Goal: Task Accomplishment & Management: Complete application form

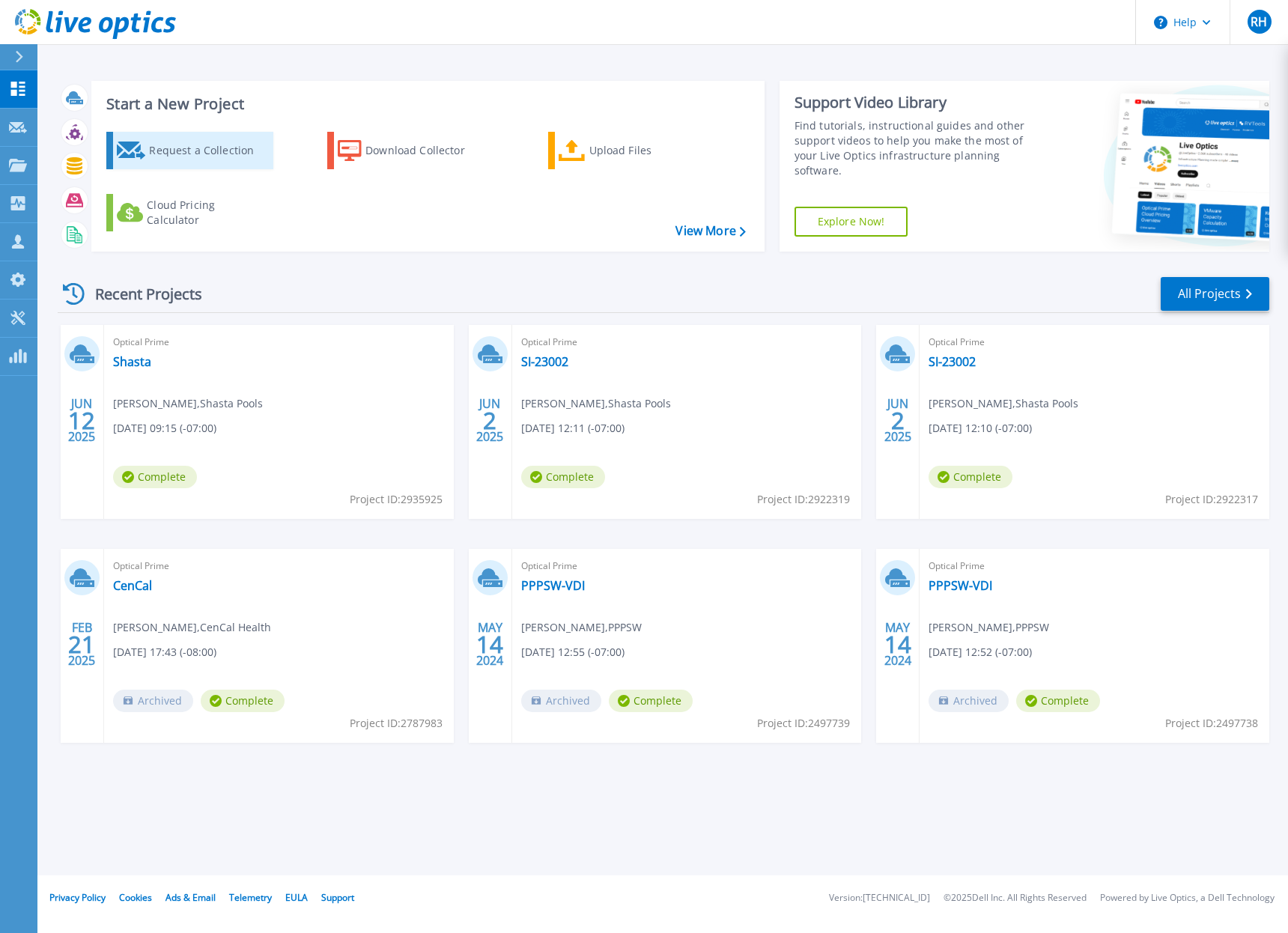
click at [194, 152] on div "Request a Collection" at bounding box center [208, 150] width 120 height 30
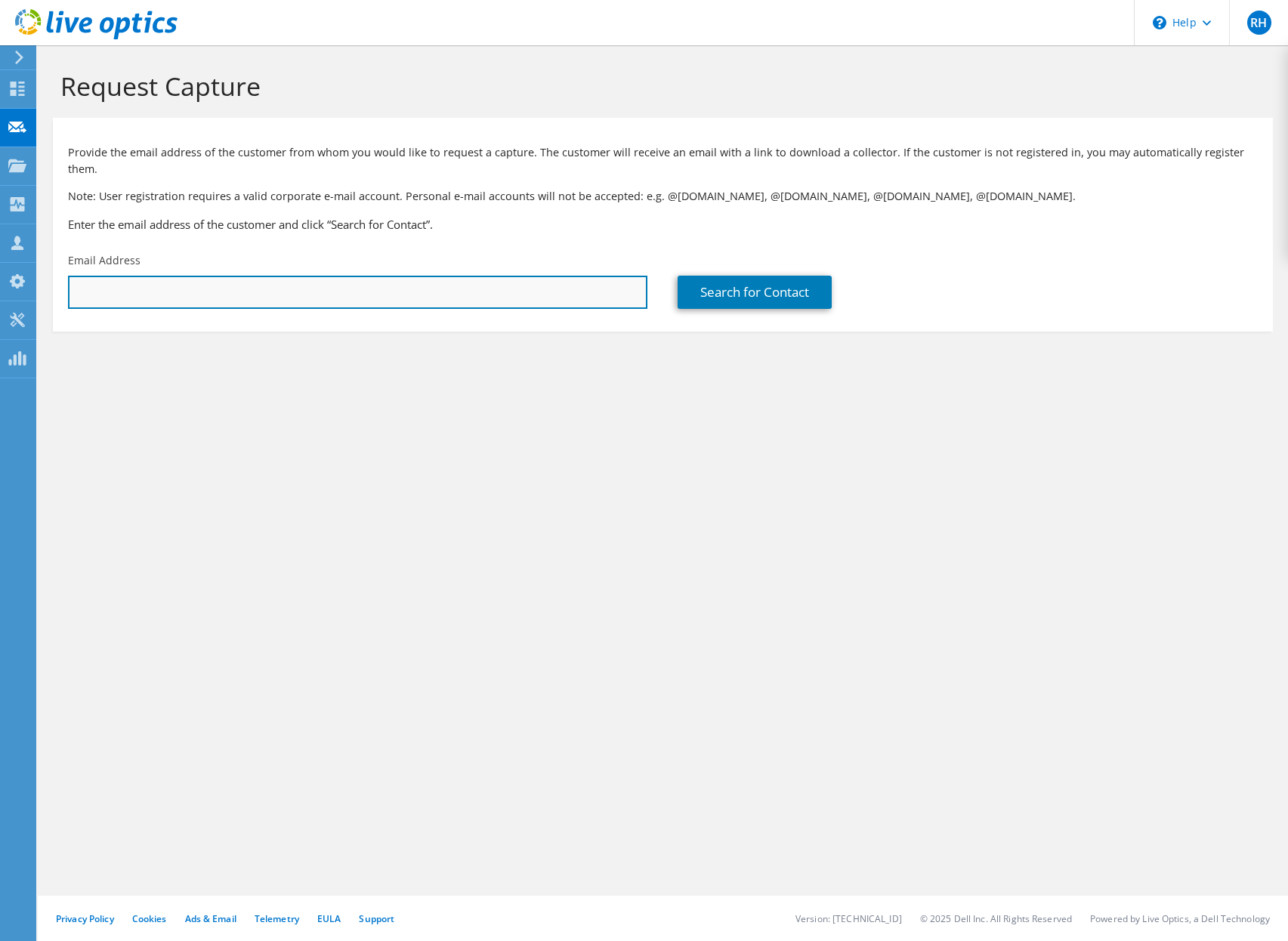
click at [326, 276] on input "text" at bounding box center [358, 292] width 580 height 34
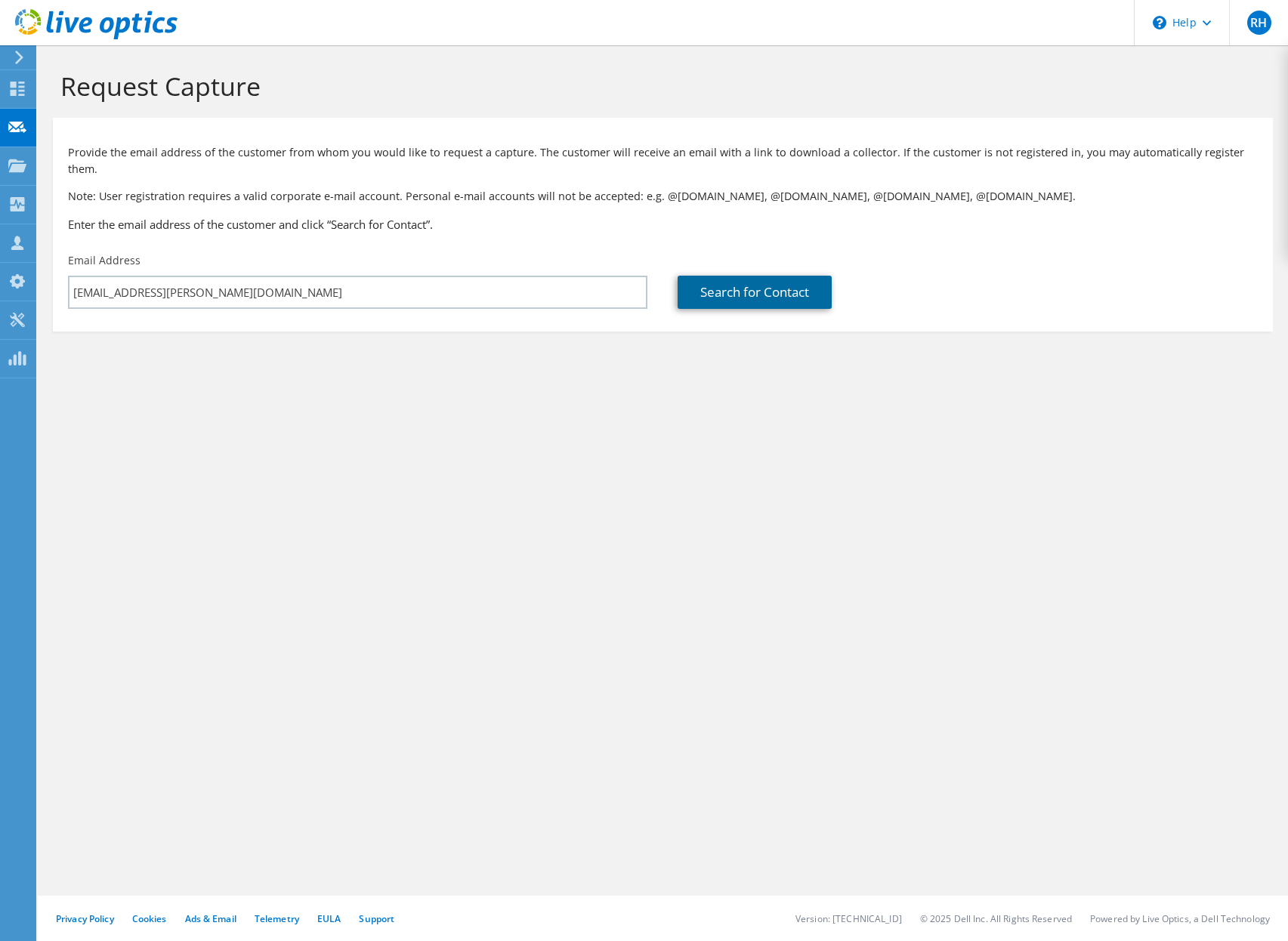
click at [733, 278] on link "Search for Contact" at bounding box center [754, 292] width 154 height 34
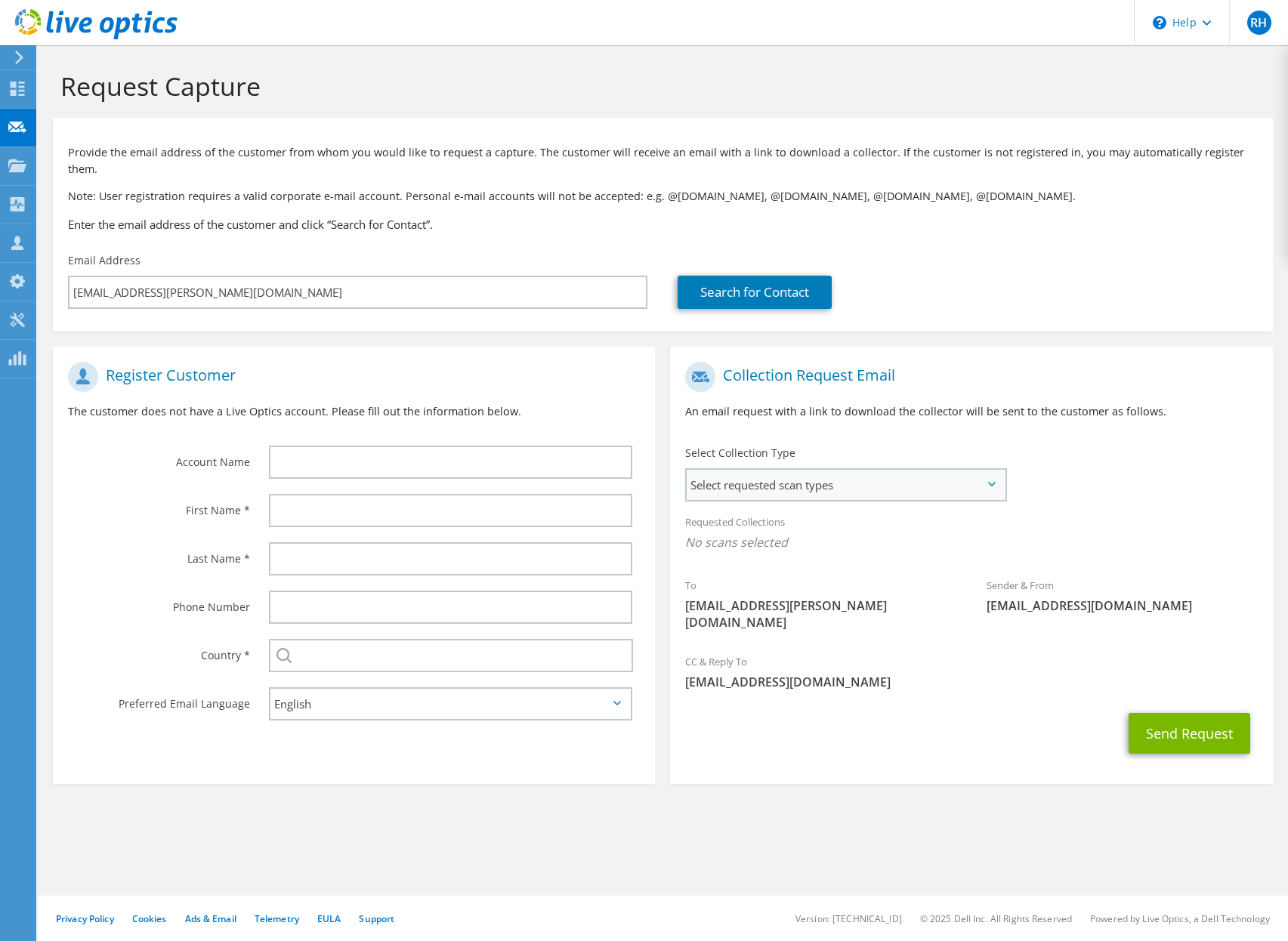
click at [742, 474] on span "Select requested scan types" at bounding box center [845, 485] width 318 height 30
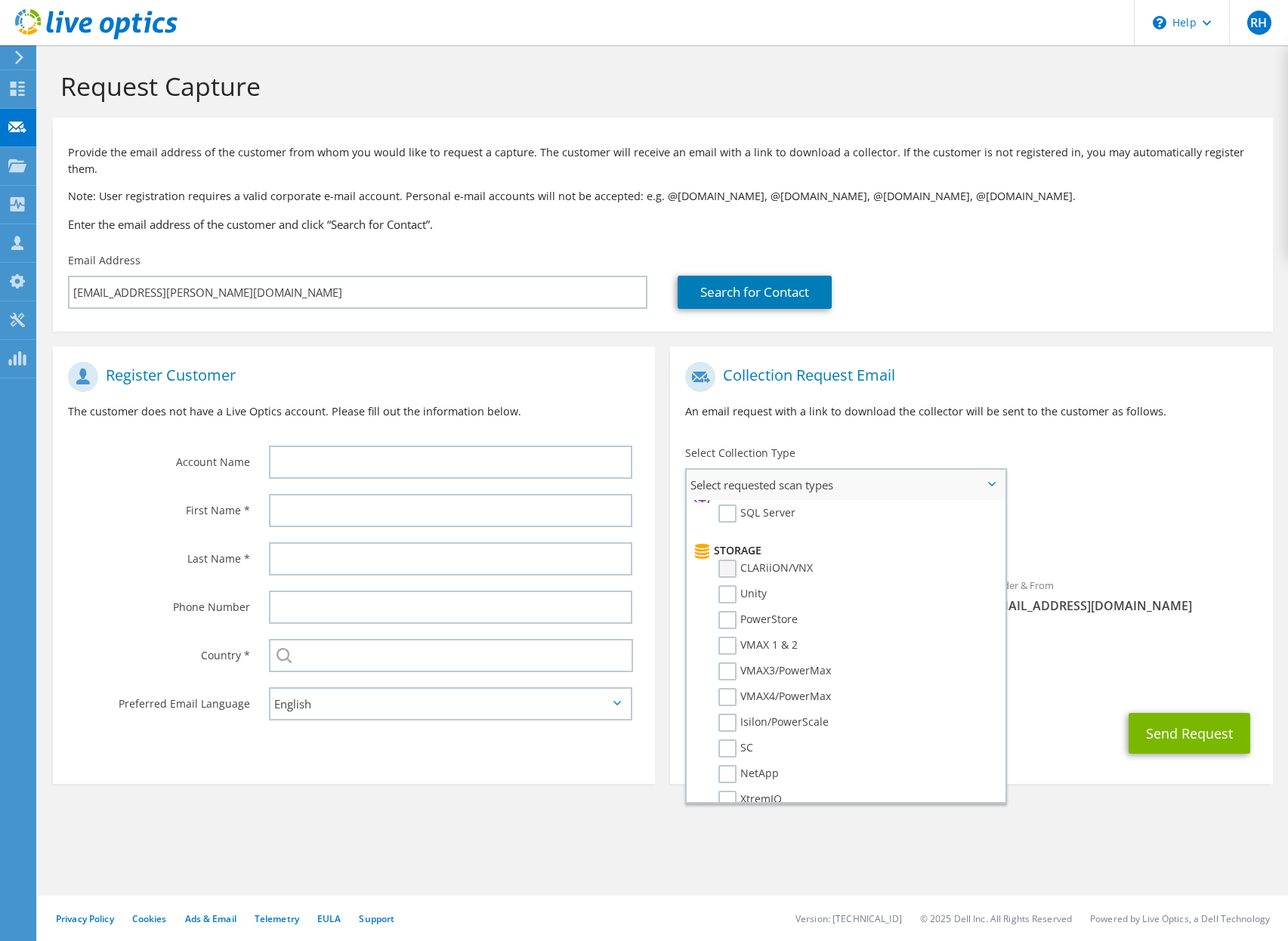
scroll to position [207, 0]
click at [731, 524] on label "SQL Server" at bounding box center [757, 533] width 77 height 18
click at [0, 0] on input "SQL Server" at bounding box center [0, 0] width 0 height 0
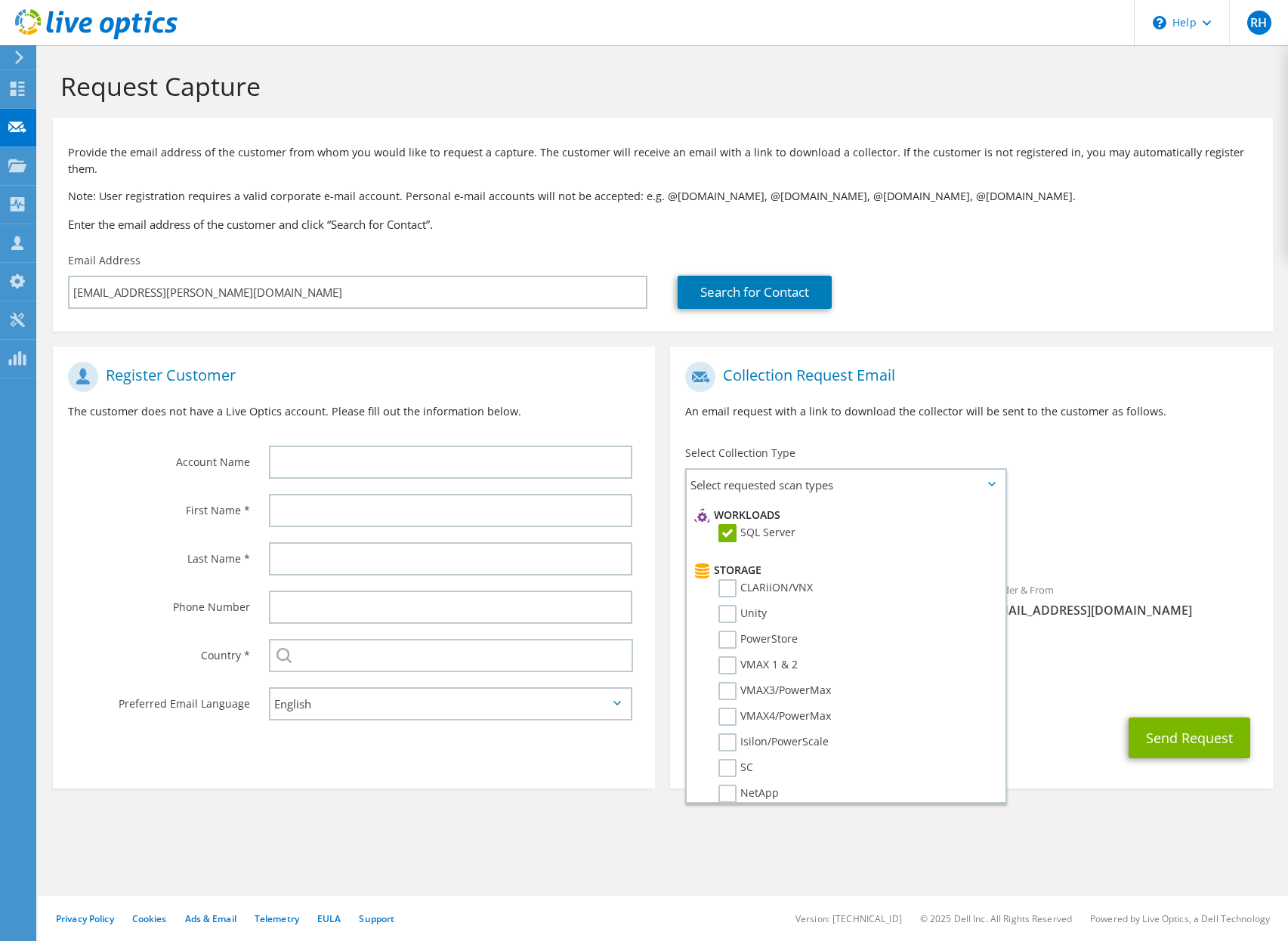
click at [1217, 516] on div "Requested Collections No scans selected SQL Server" at bounding box center [971, 536] width 602 height 60
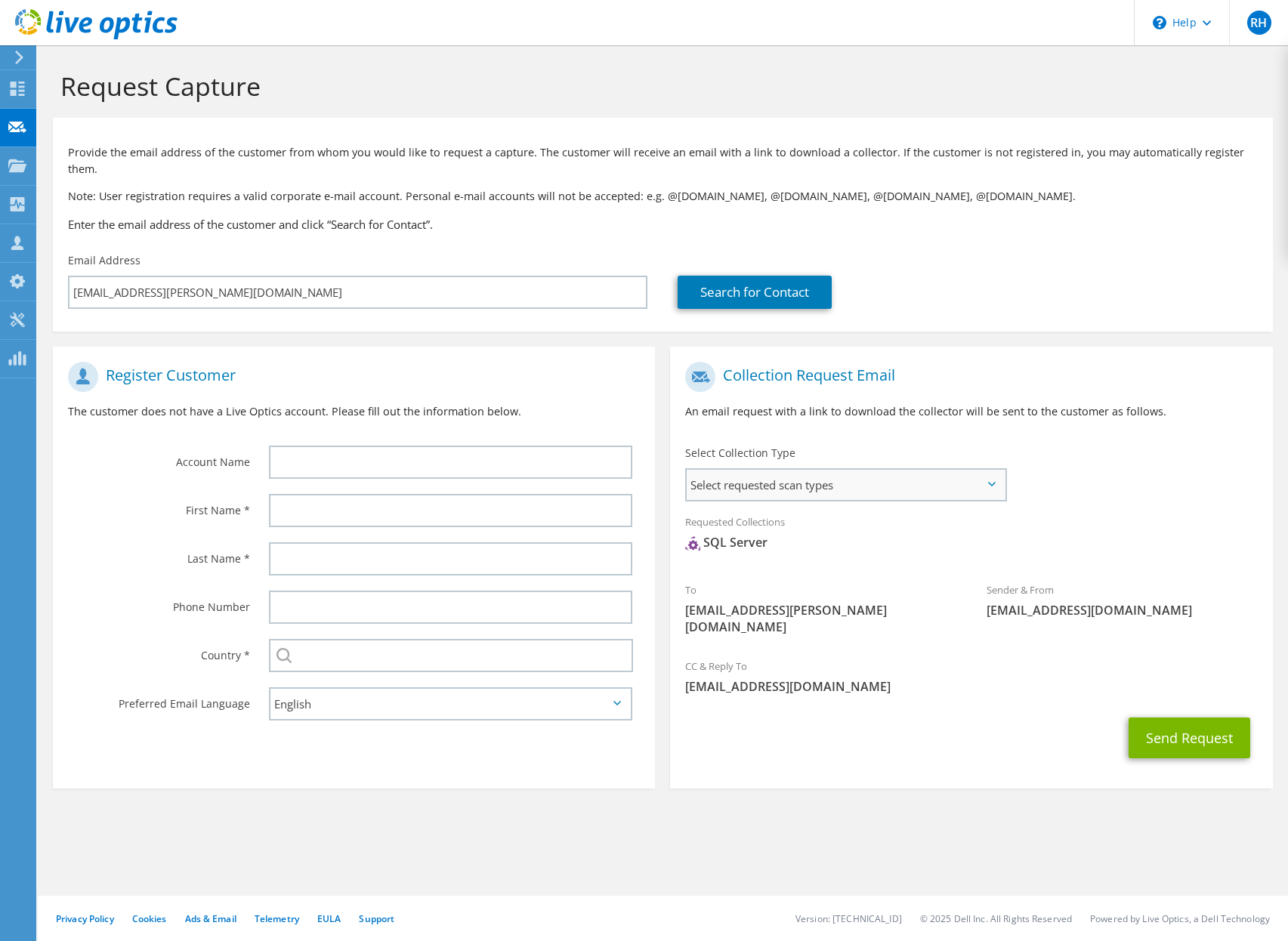
click at [935, 470] on span "Select requested scan types" at bounding box center [845, 485] width 318 height 30
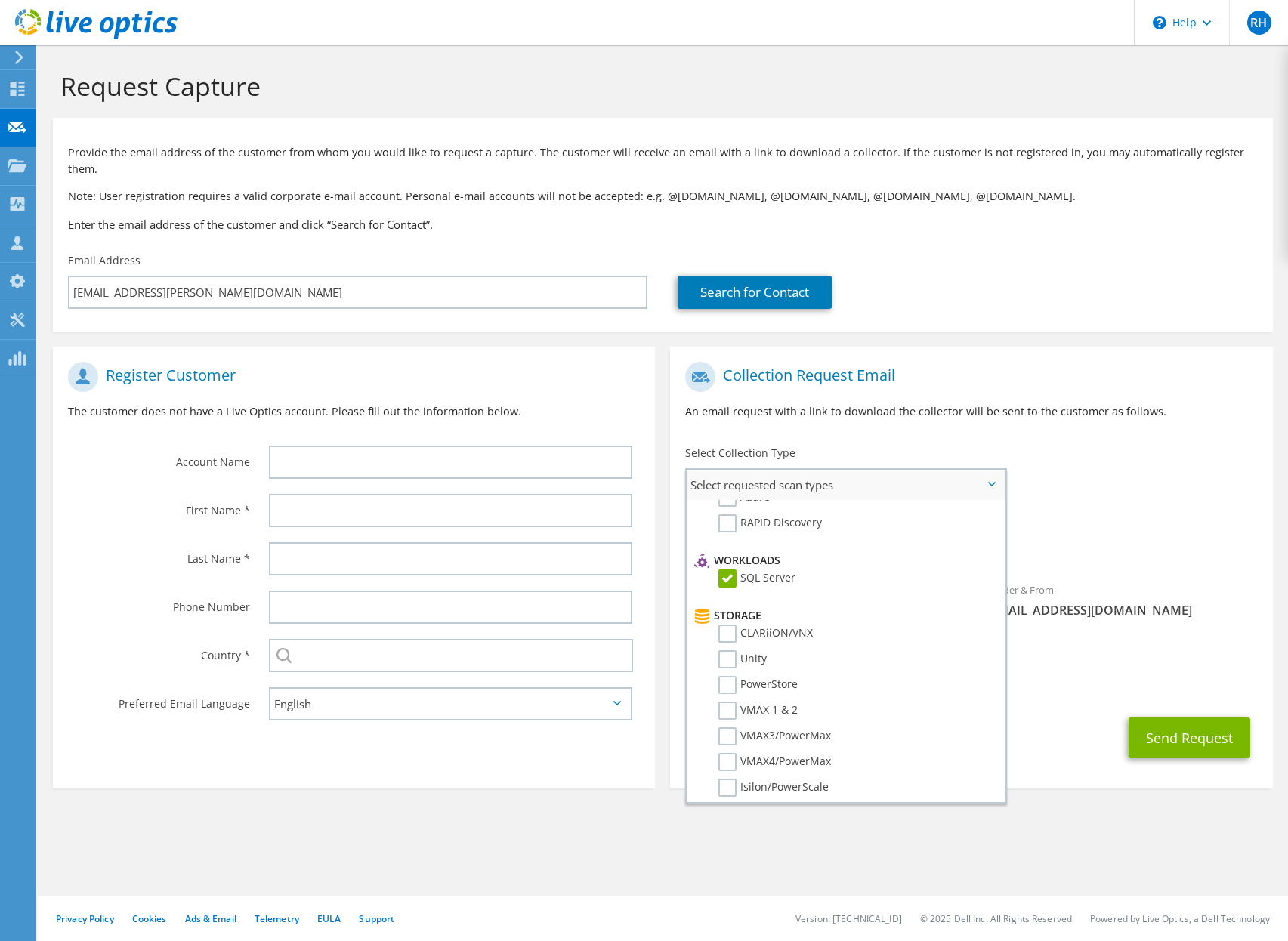
scroll to position [0, 0]
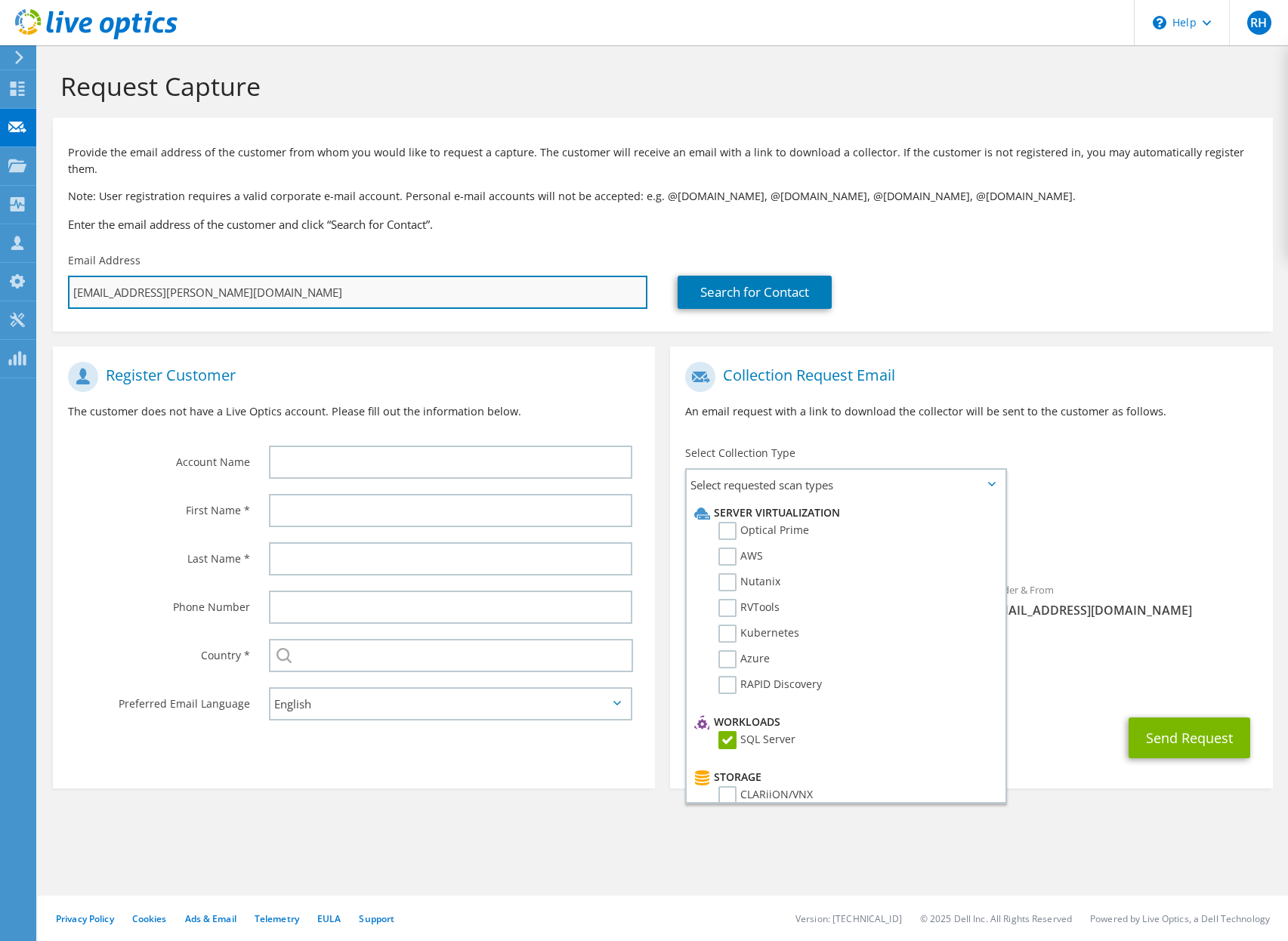
drag, startPoint x: 236, startPoint y: 277, endPoint x: 253, endPoint y: 280, distance: 17.3
click at [236, 277] on input "deebo@bramble.org" at bounding box center [358, 292] width 580 height 34
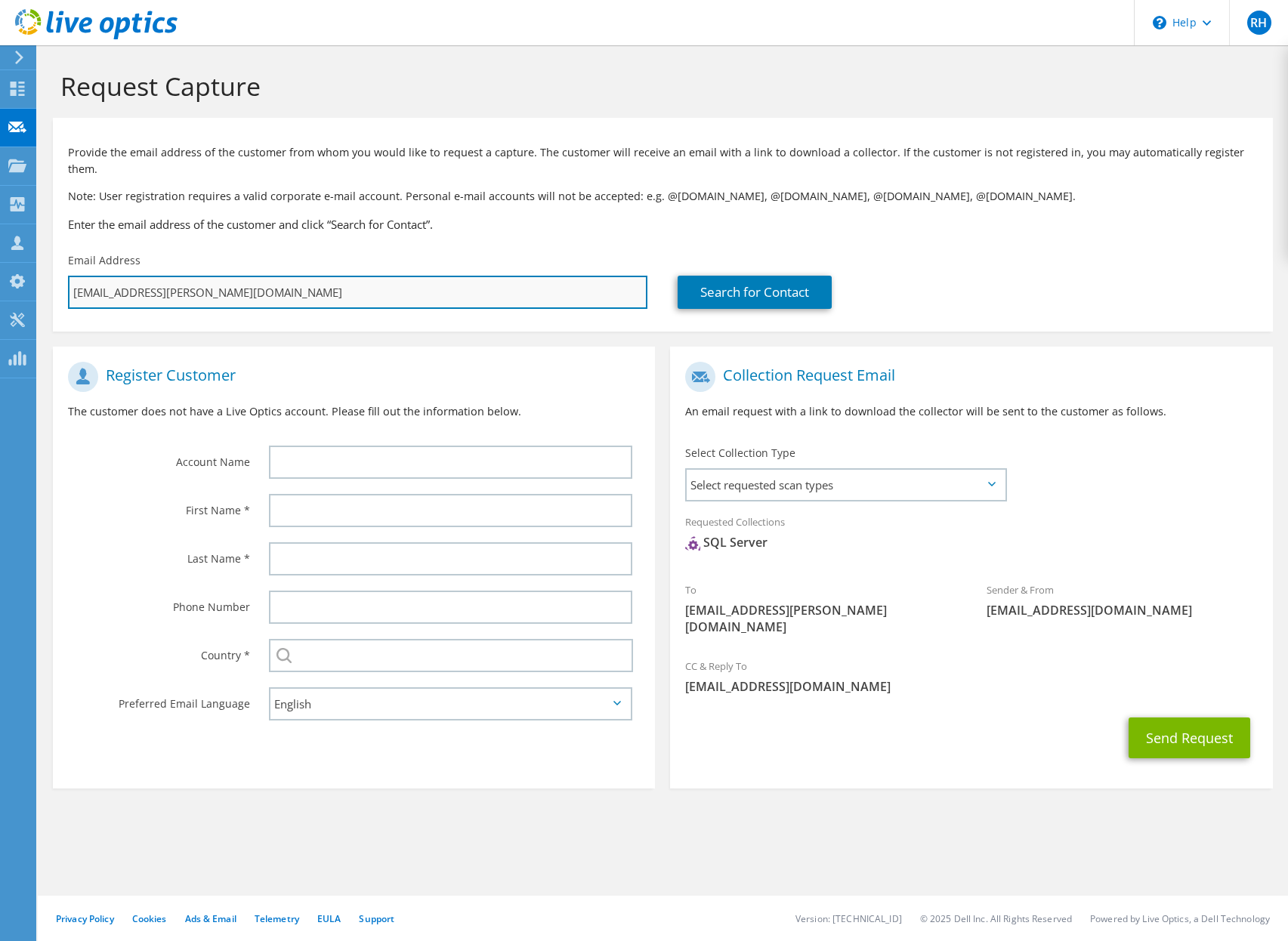
click at [237, 276] on input "deebo@bramble.org" at bounding box center [358, 292] width 580 height 34
type input "c"
type input "Select"
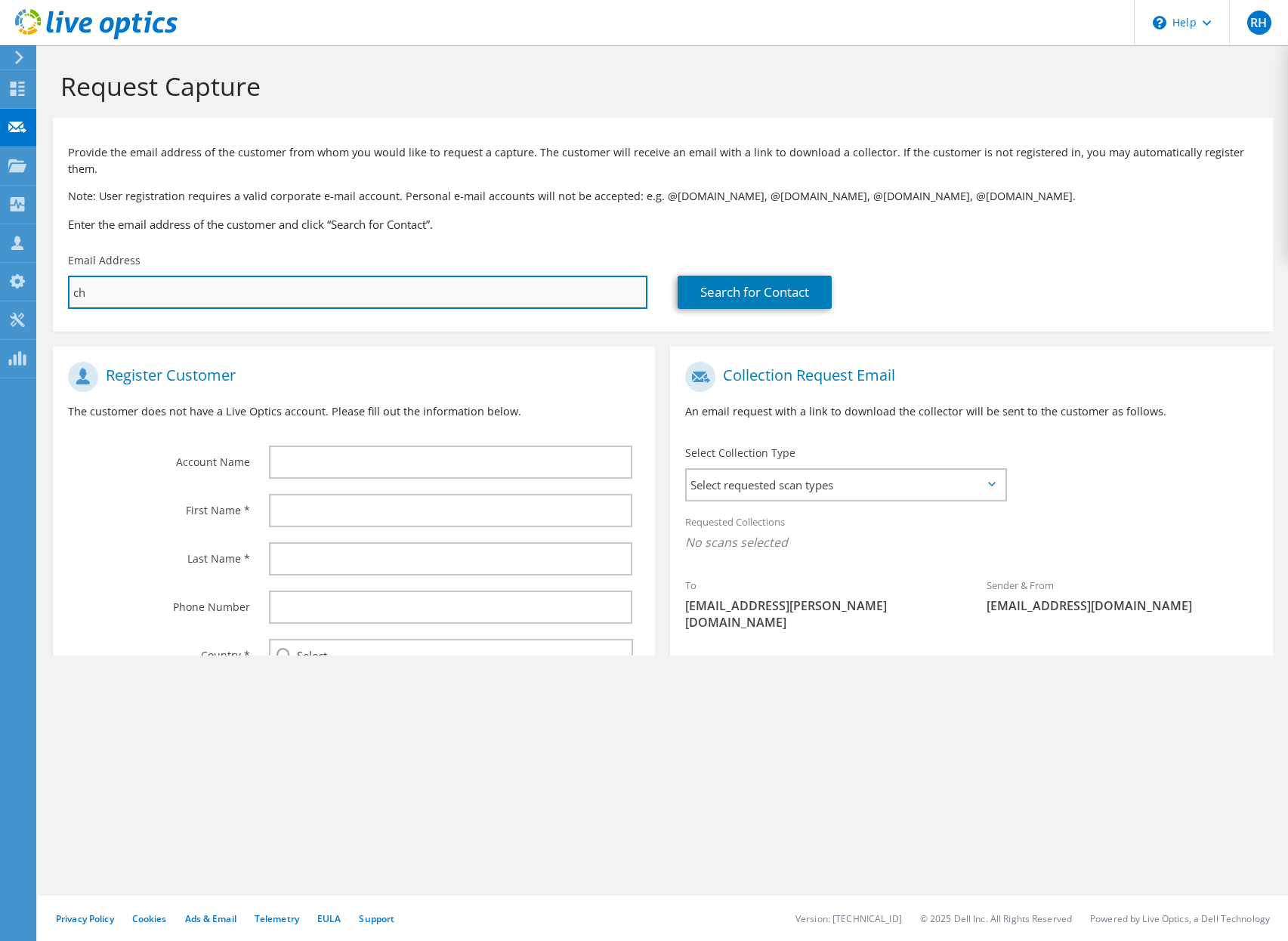
type input "chr"
type input "Select"
type input "chri"
type input "Select"
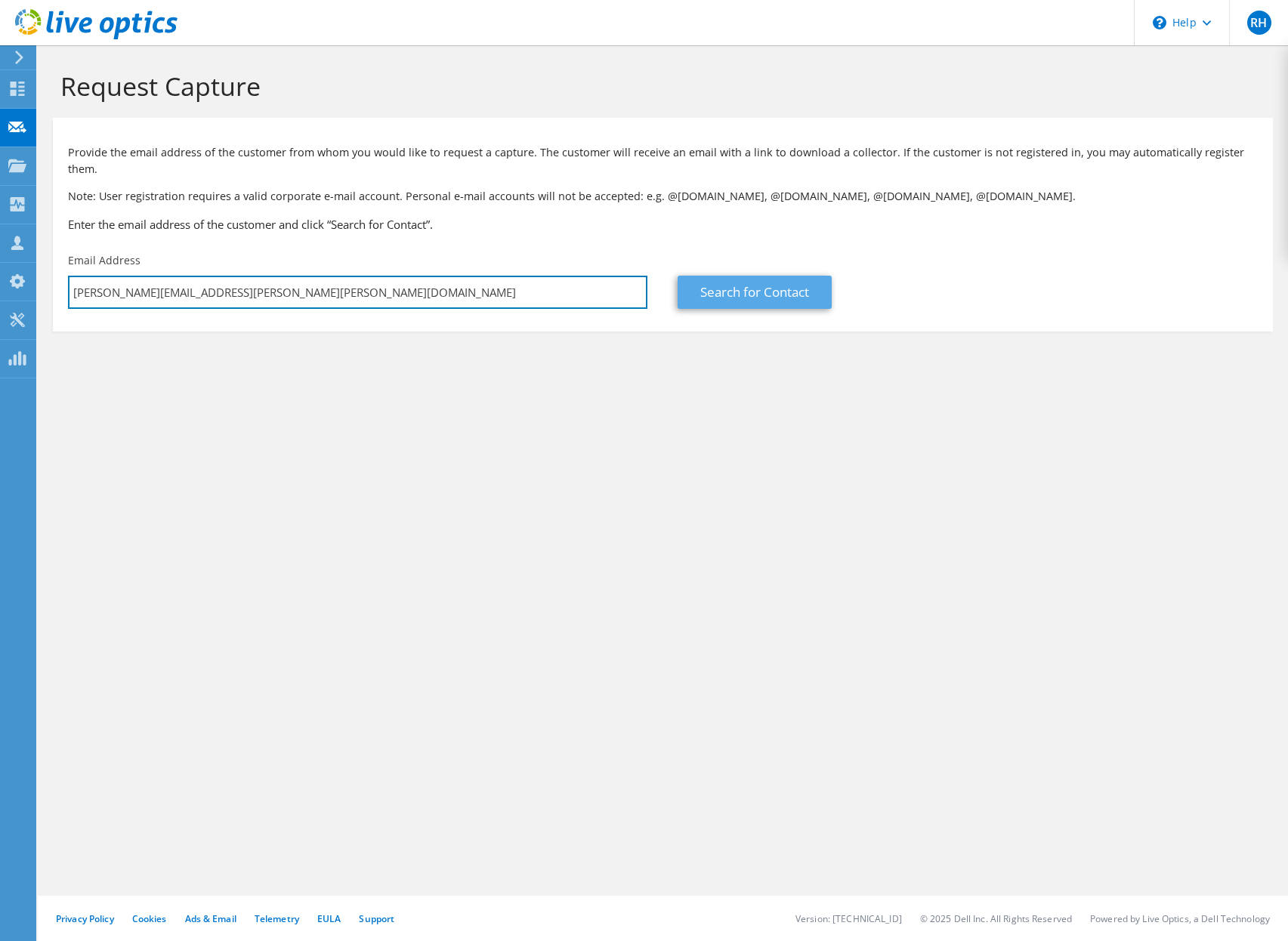
type input "chris.allspach@neaton.com"
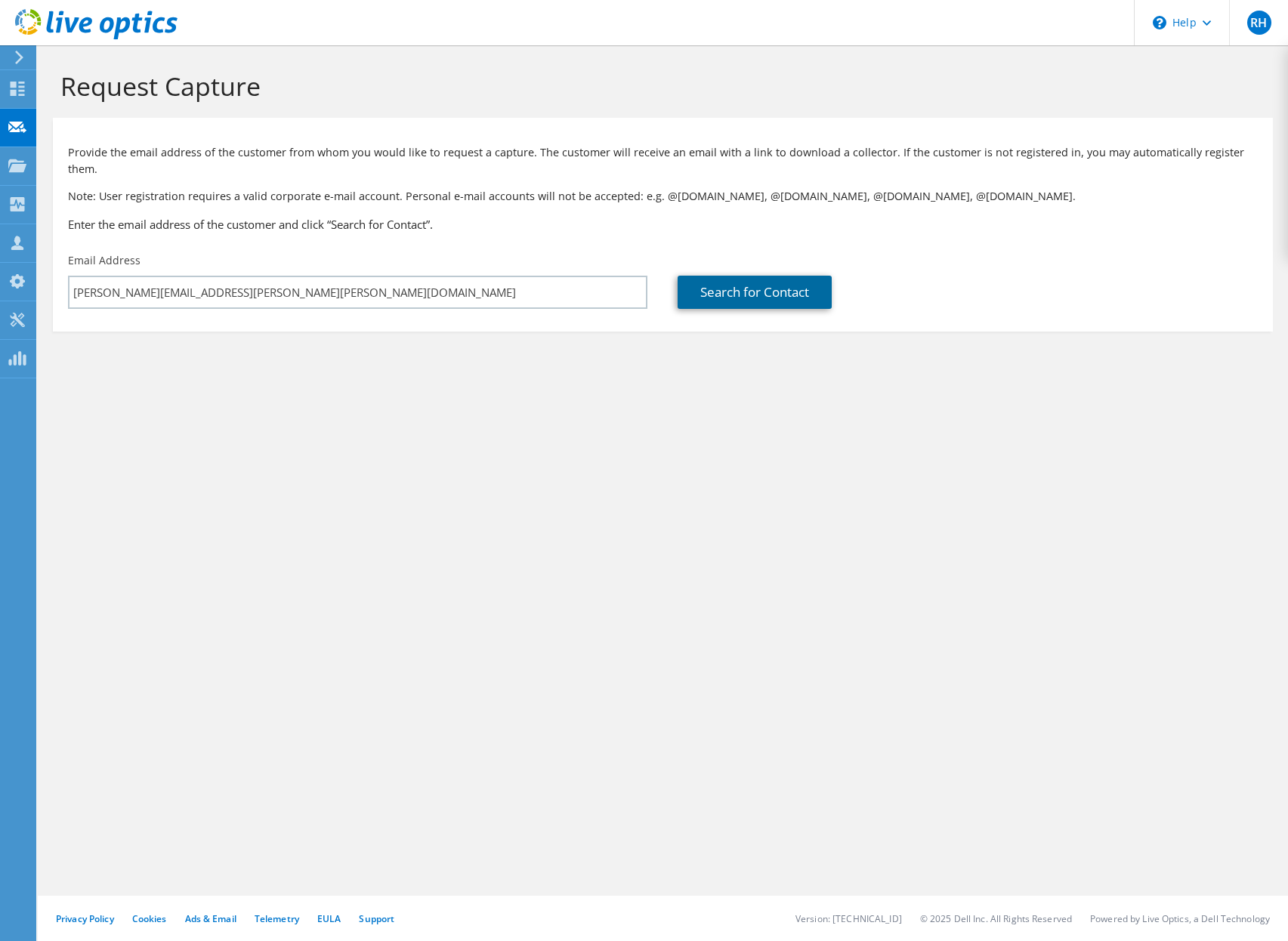
click at [737, 280] on link "Search for Contact" at bounding box center [754, 292] width 154 height 34
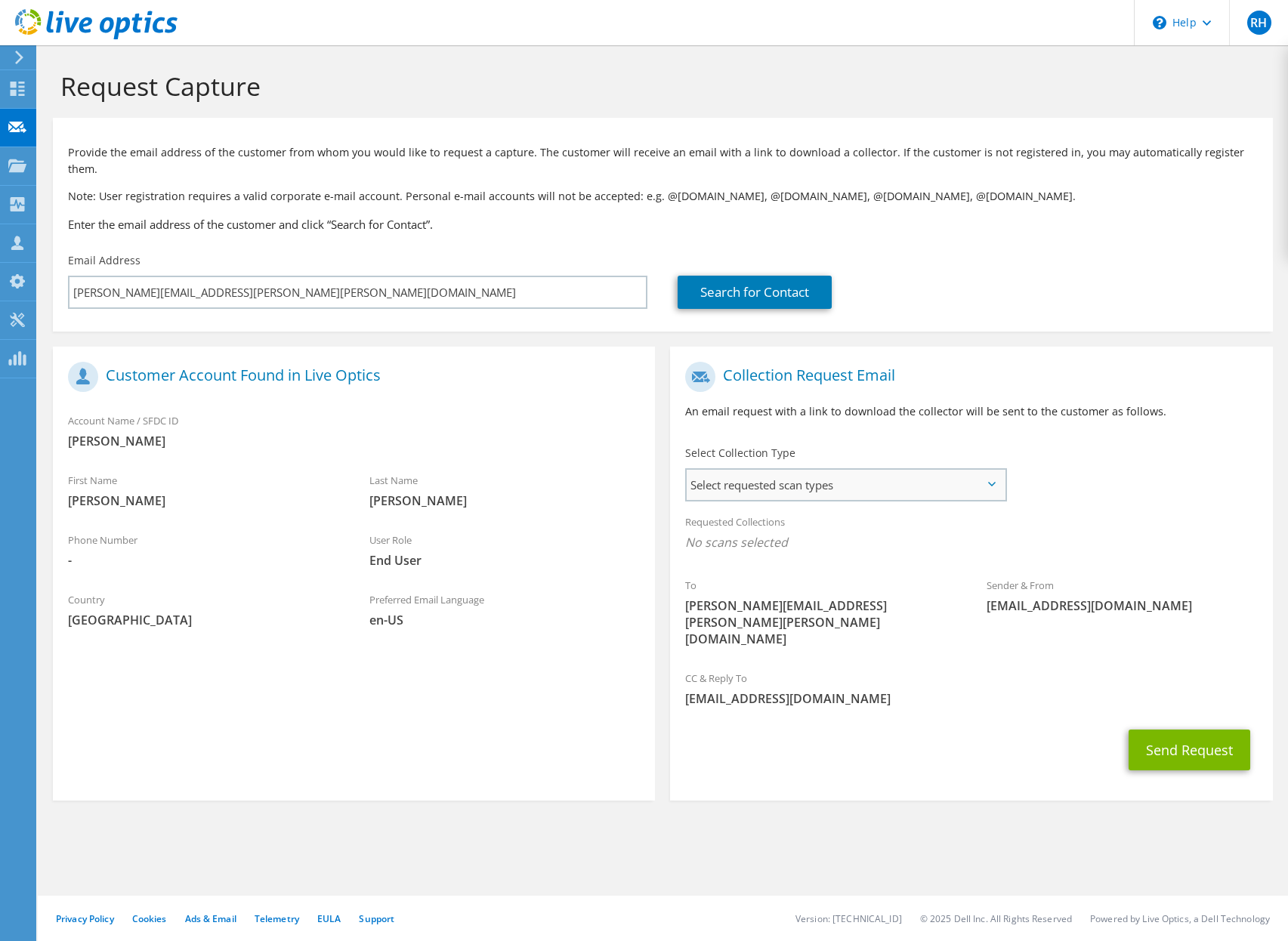
click at [824, 470] on span "Select requested scan types" at bounding box center [845, 485] width 318 height 30
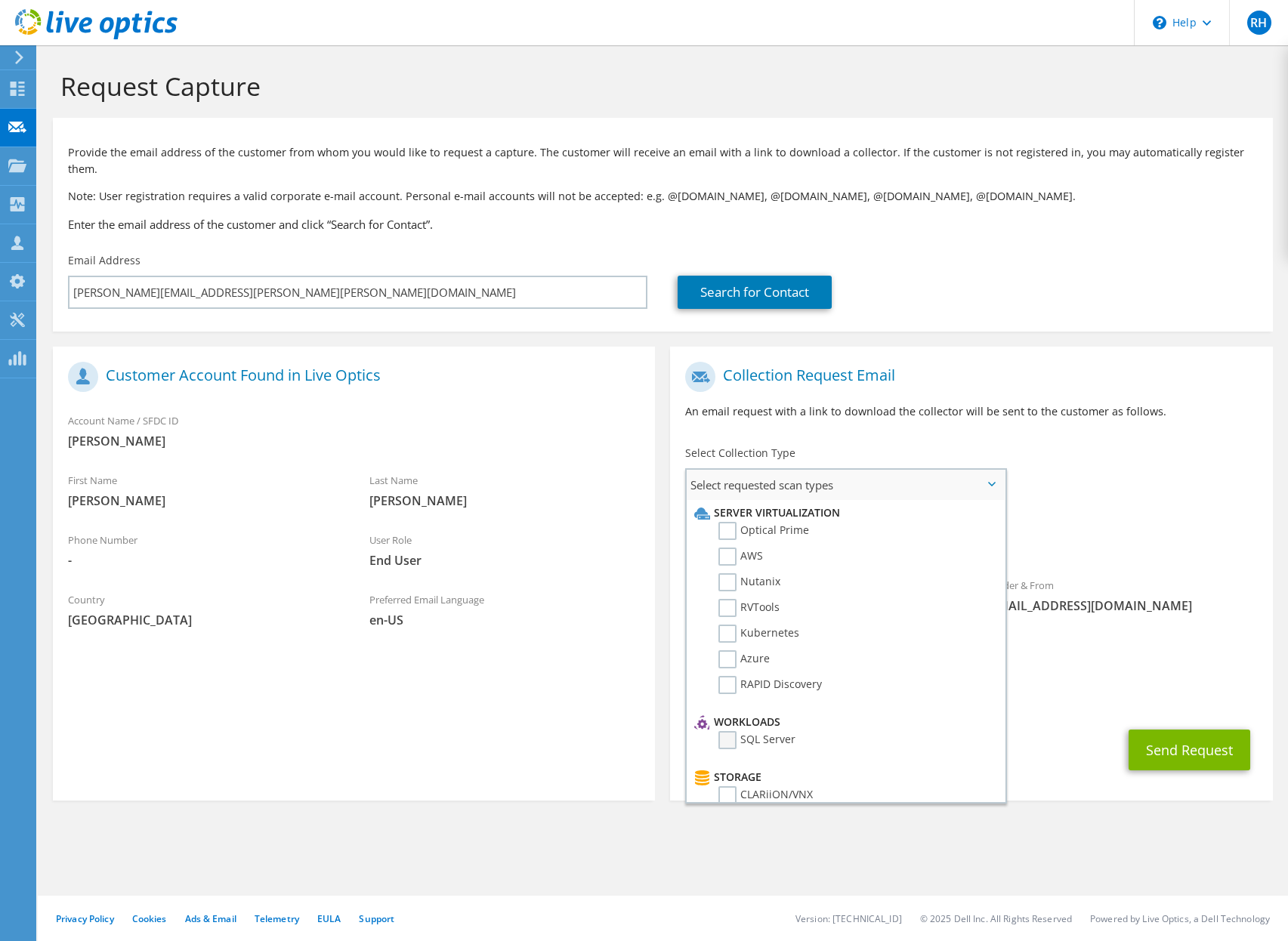
click at [729, 731] on label "SQL Server" at bounding box center [757, 740] width 77 height 18
click at [0, 0] on input "SQL Server" at bounding box center [0, 0] width 0 height 0
click at [1095, 726] on div "Send Request" at bounding box center [971, 754] width 602 height 56
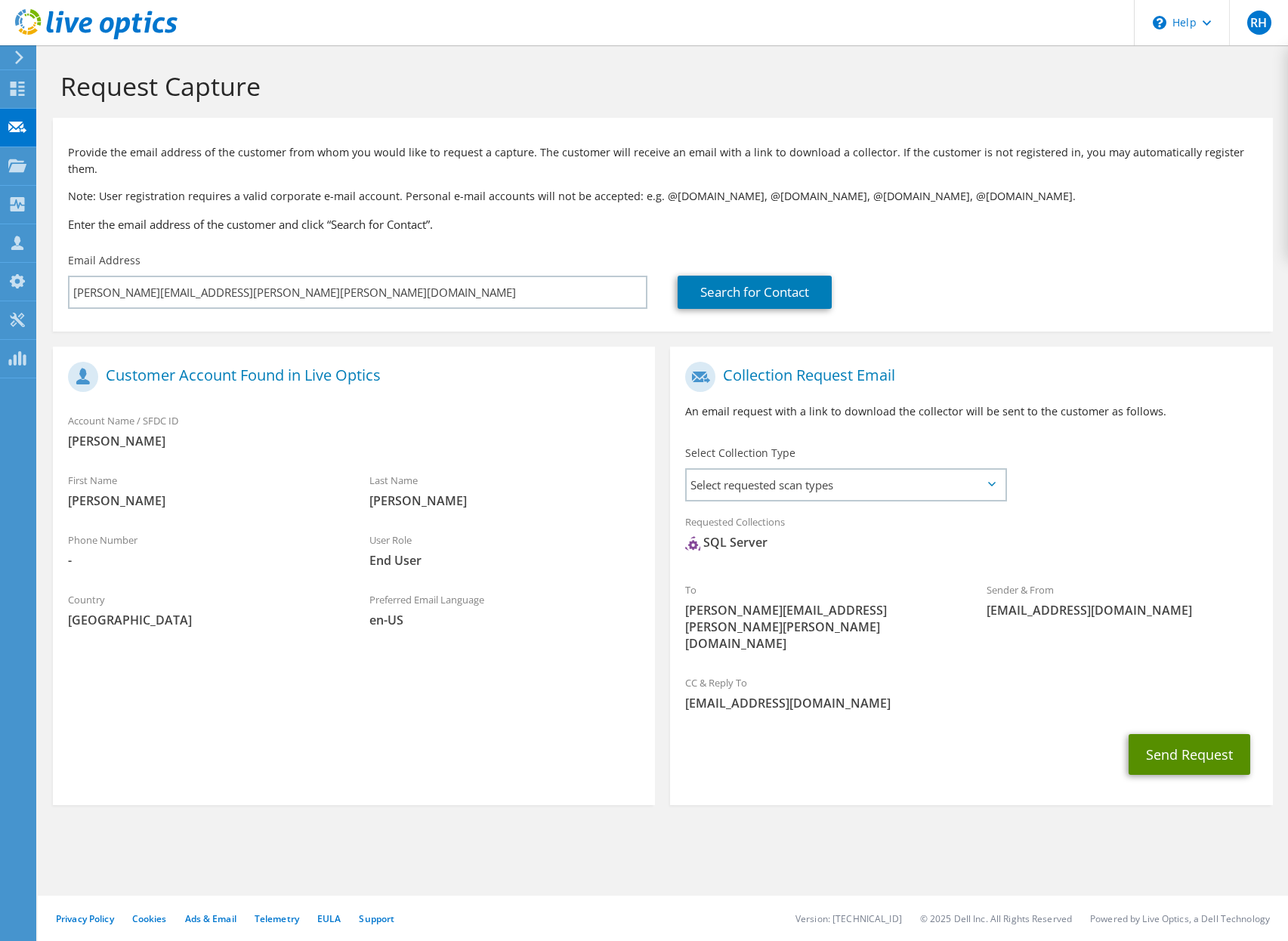
click at [1188, 734] on button "Send Request" at bounding box center [1190, 754] width 122 height 41
